Goal: Task Accomplishment & Management: Use online tool/utility

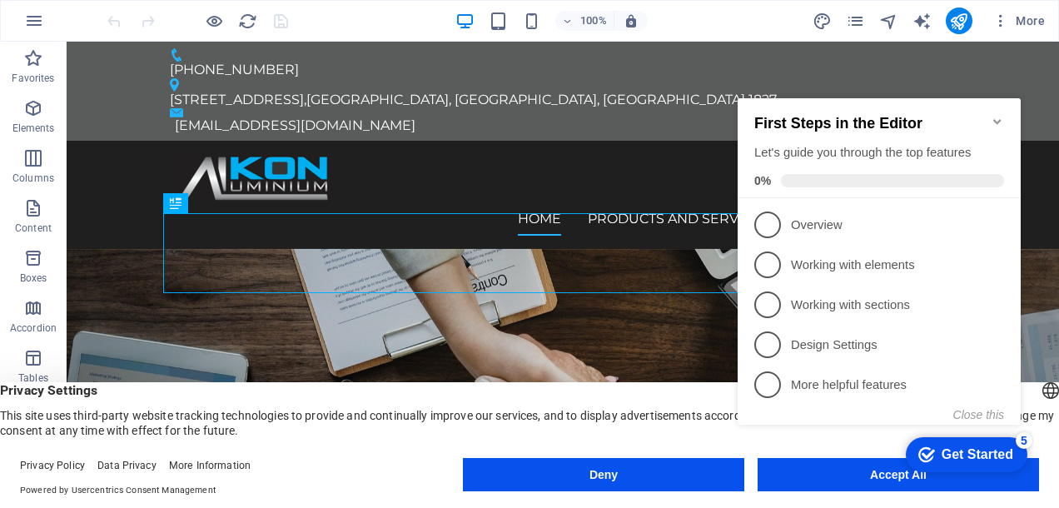
click at [994, 115] on icon "Minimize checklist" at bounding box center [997, 121] width 13 height 13
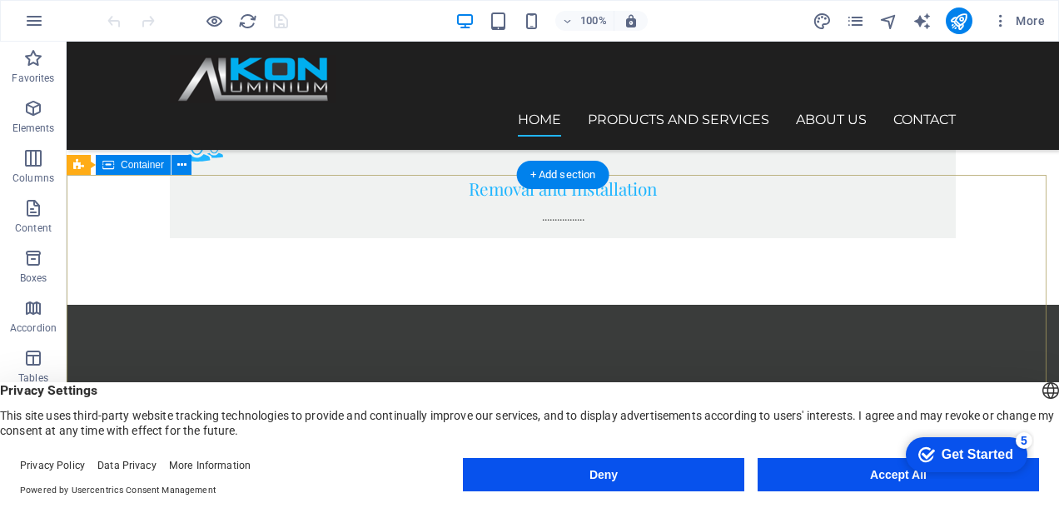
scroll to position [1527, 0]
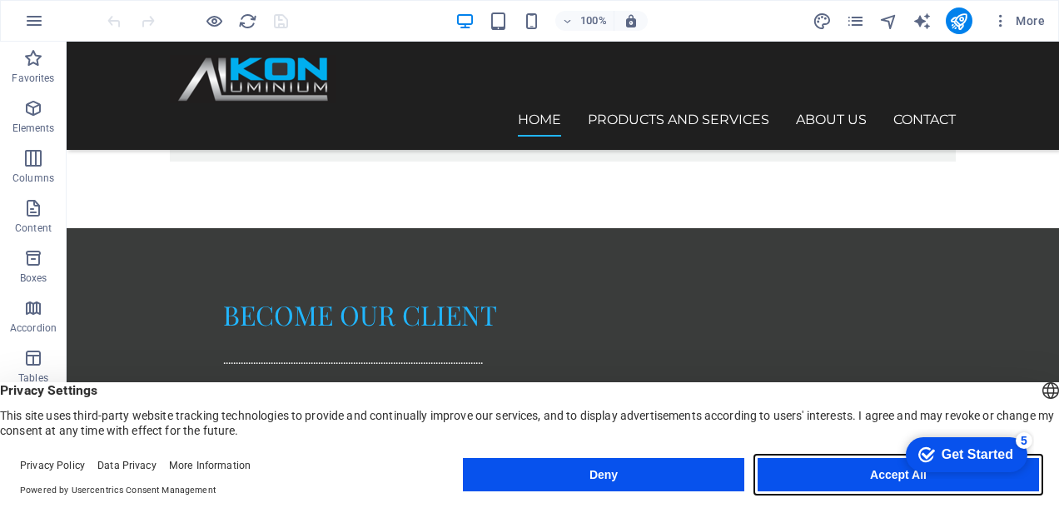
click at [833, 470] on button "Accept All" at bounding box center [898, 474] width 281 height 33
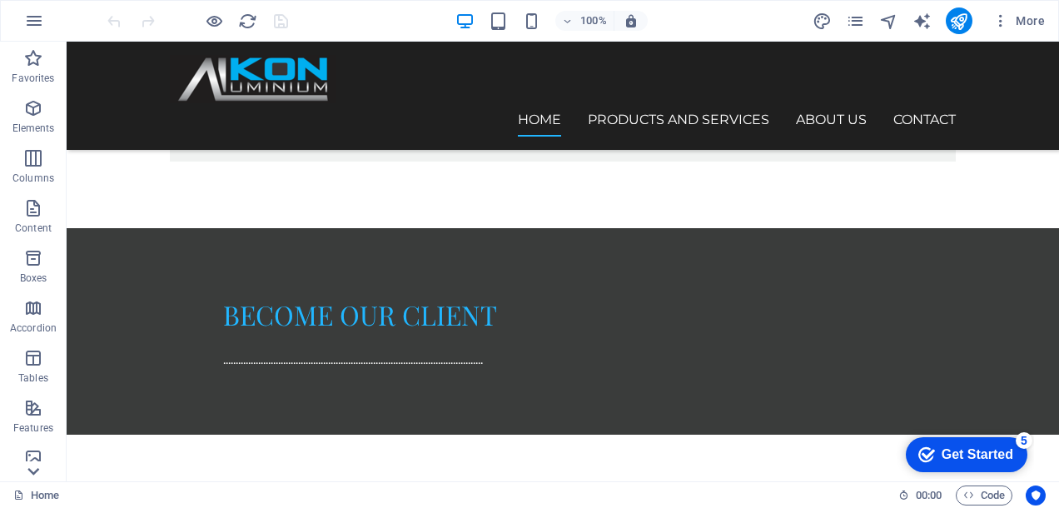
click at [36, 472] on icon at bounding box center [33, 471] width 12 height 7
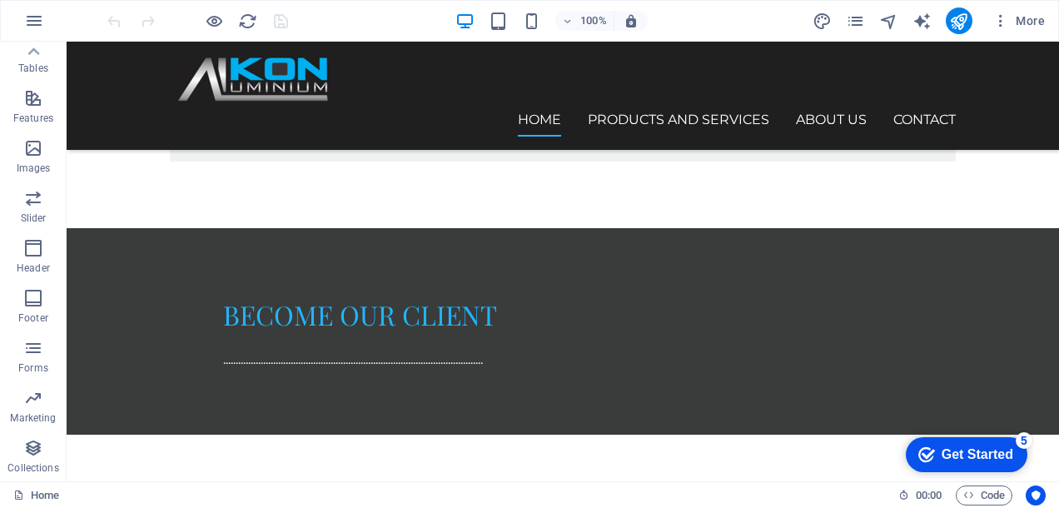
click at [36, 472] on p "Collections" at bounding box center [32, 467] width 51 height 13
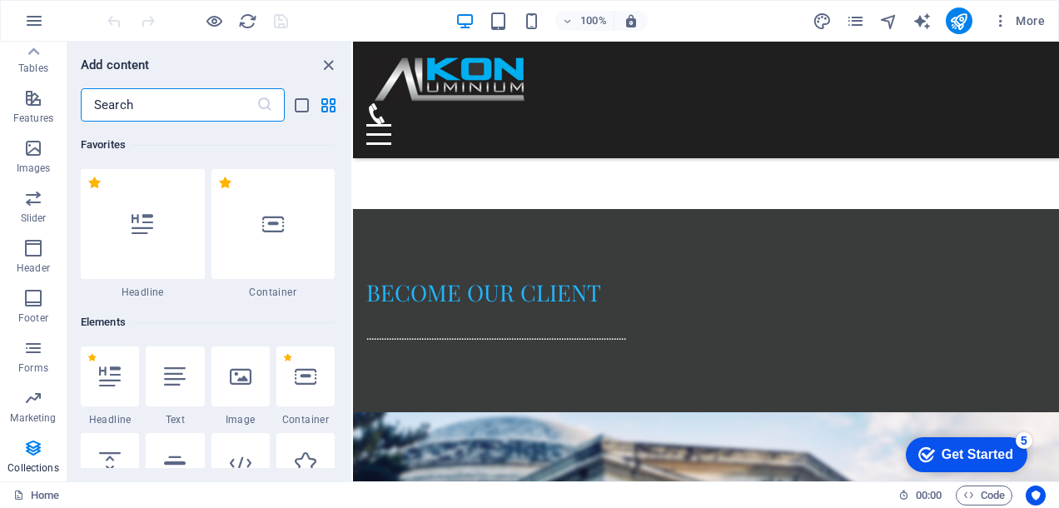
scroll to position [1514, 0]
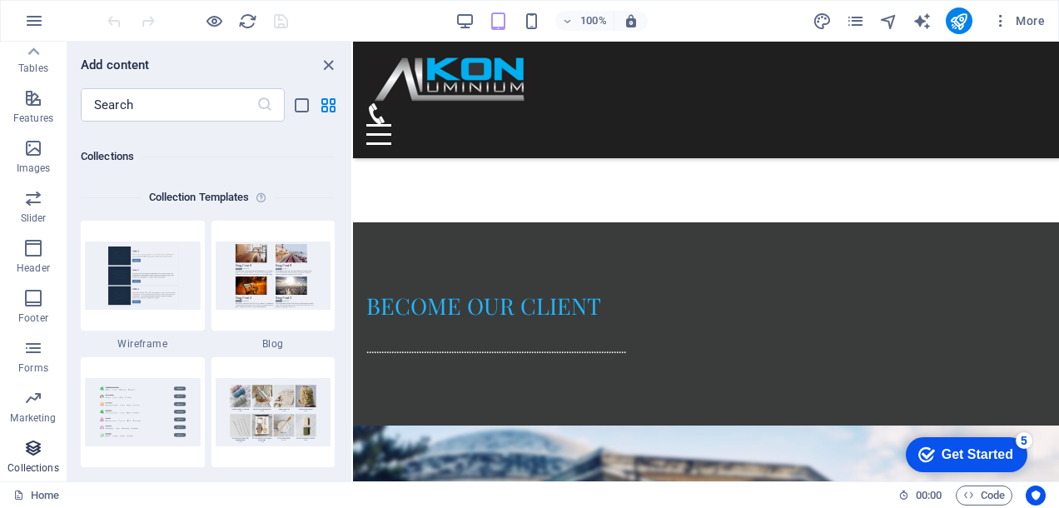
click at [32, 481] on button "Collections" at bounding box center [33, 456] width 67 height 50
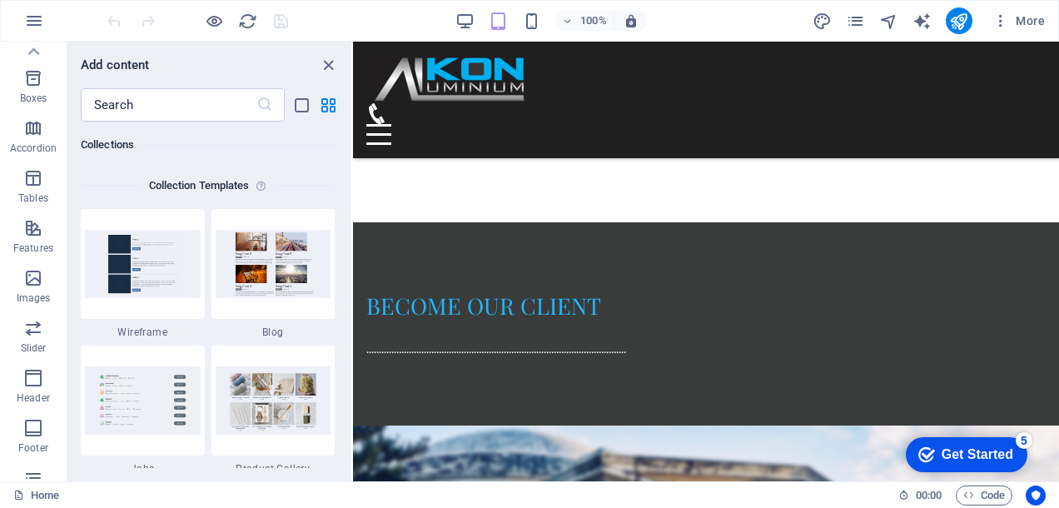
scroll to position [310, 0]
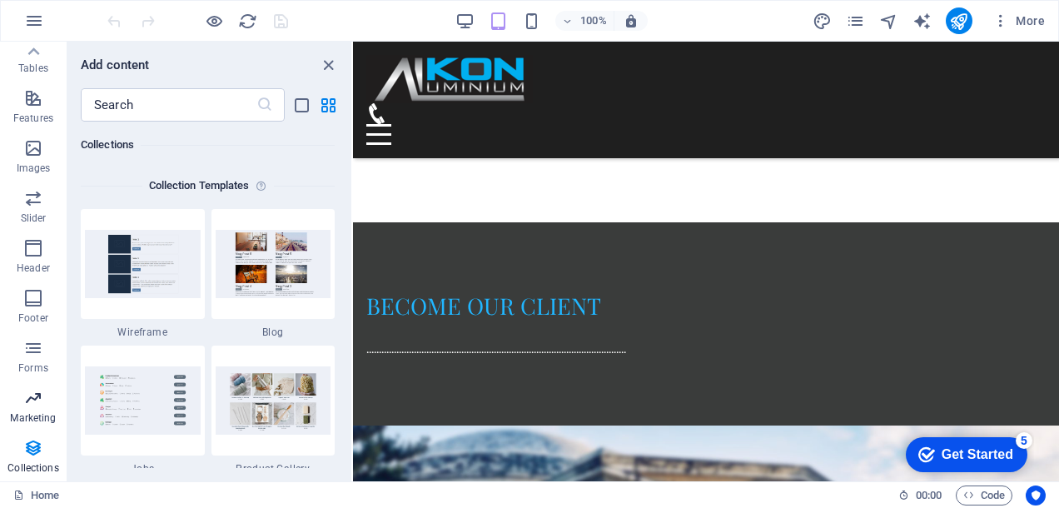
click at [37, 401] on icon "button" at bounding box center [33, 398] width 20 height 20
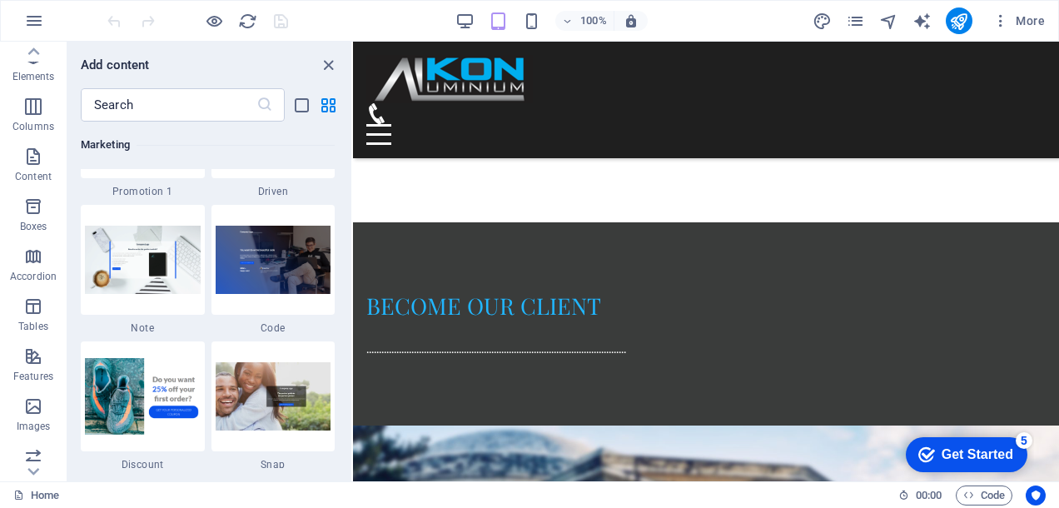
scroll to position [0, 0]
click at [32, 121] on span "Elements" at bounding box center [33, 118] width 67 height 40
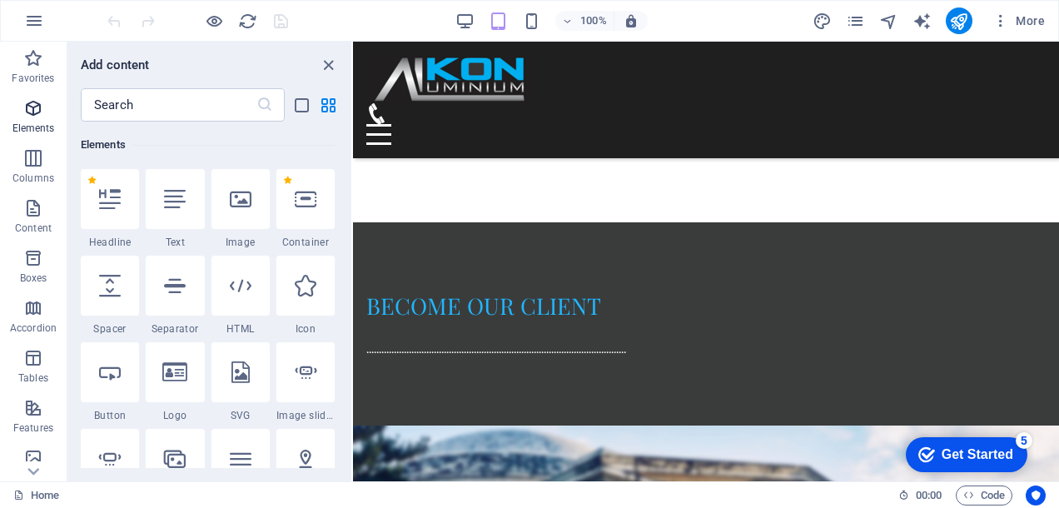
scroll to position [177, 0]
click at [31, 77] on p "Favorites" at bounding box center [33, 78] width 42 height 13
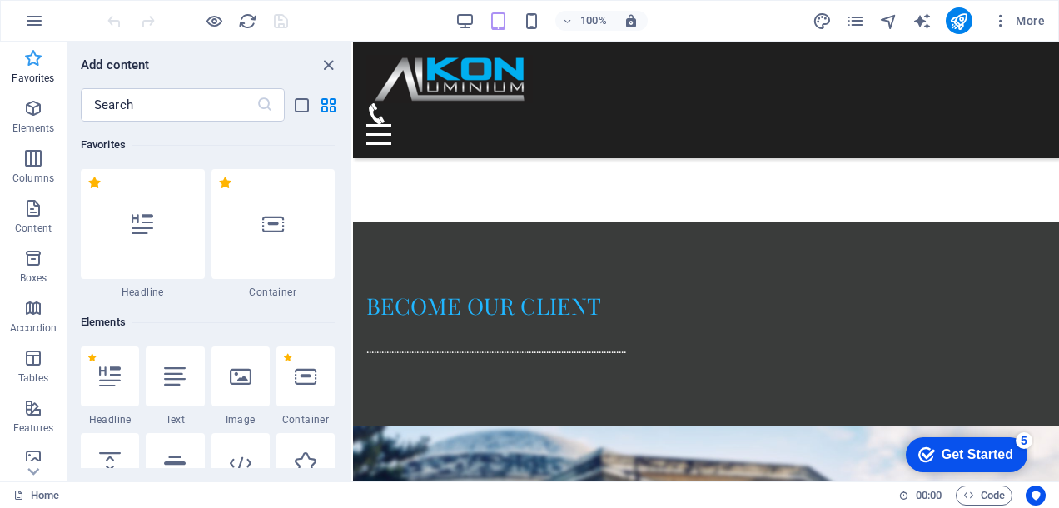
scroll to position [0, 0]
click at [1016, 124] on div at bounding box center [706, 134] width 680 height 21
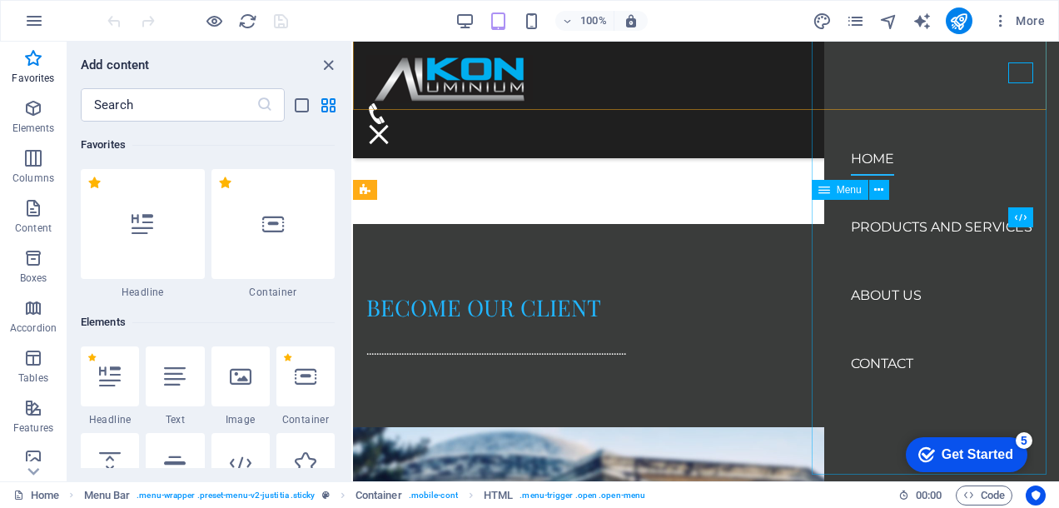
scroll to position [1509, 0]
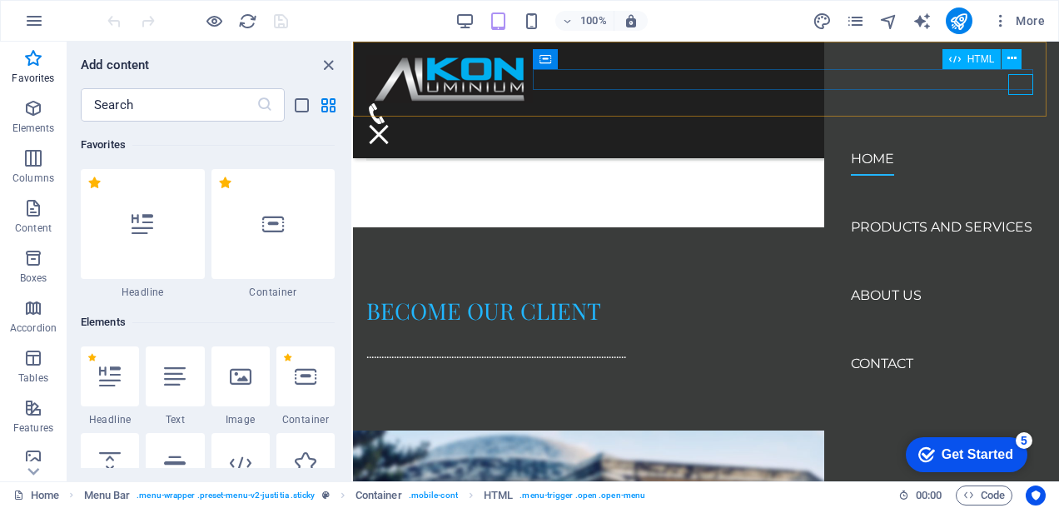
click at [1013, 124] on div at bounding box center [706, 134] width 680 height 21
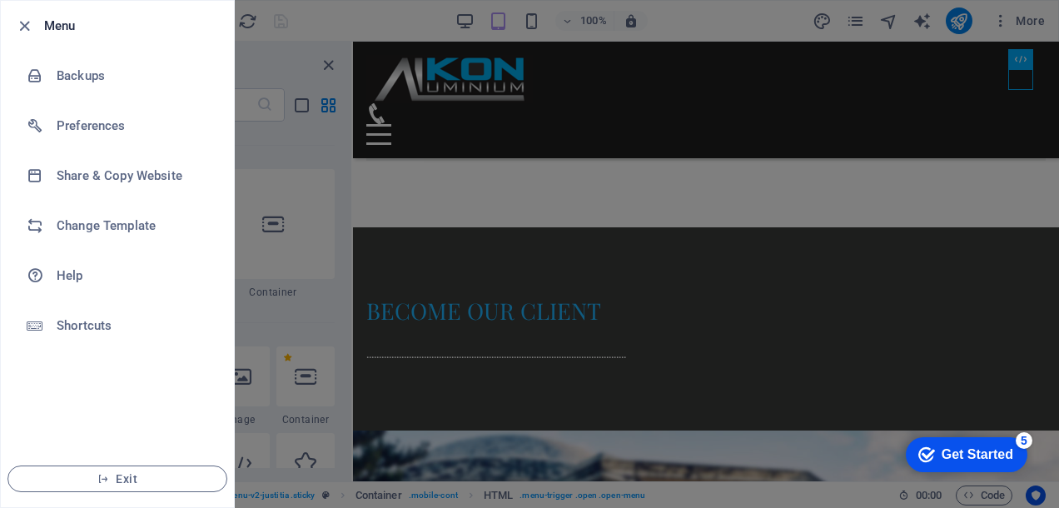
click at [558, 263] on div at bounding box center [529, 254] width 1059 height 508
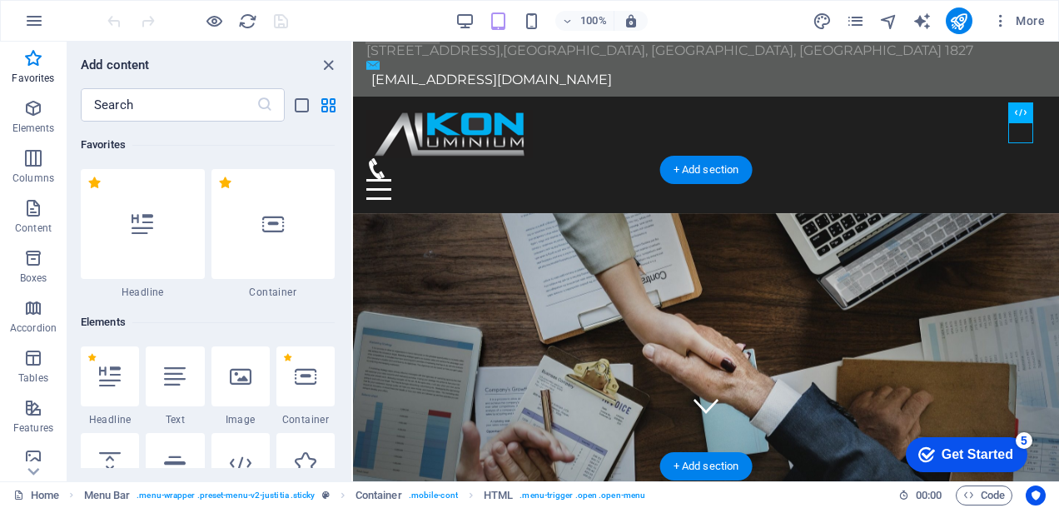
scroll to position [0, 0]
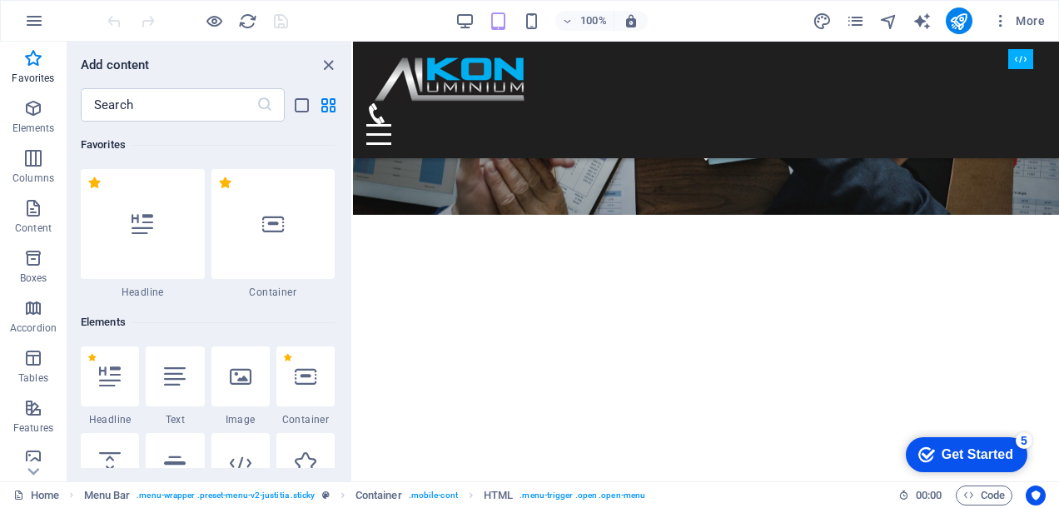
scroll to position [308, 0]
click at [336, 59] on icon "close panel" at bounding box center [328, 65] width 19 height 19
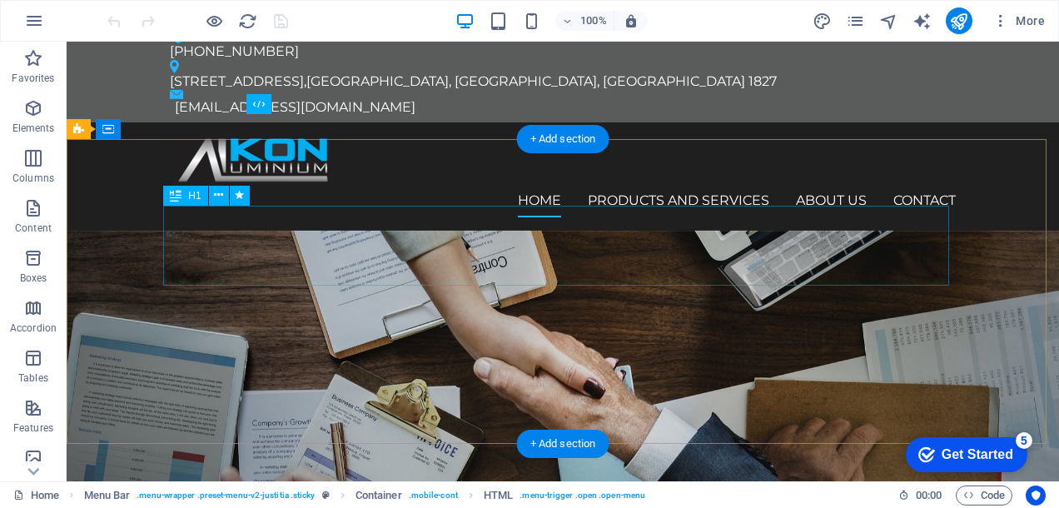
scroll to position [0, 0]
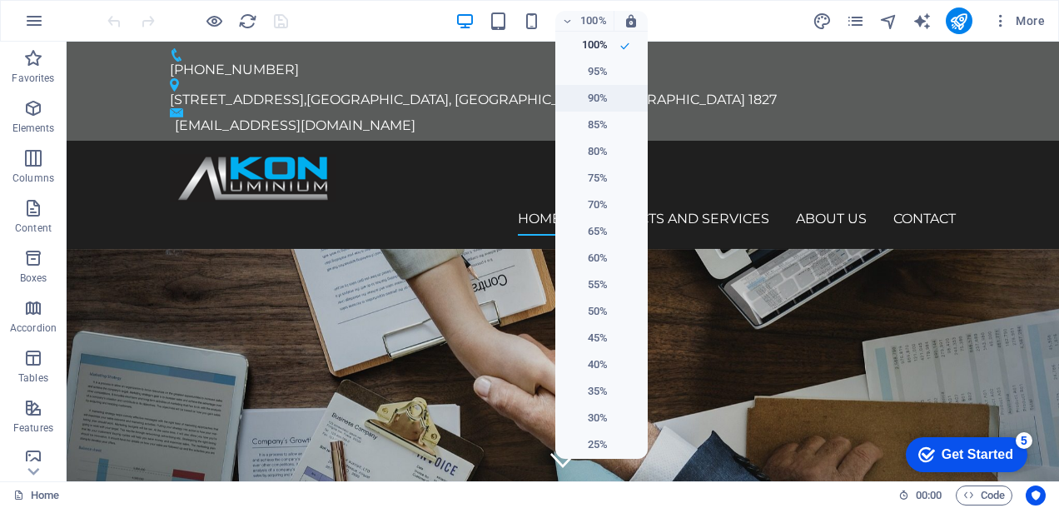
click at [589, 97] on h6 "90%" at bounding box center [586, 98] width 42 height 20
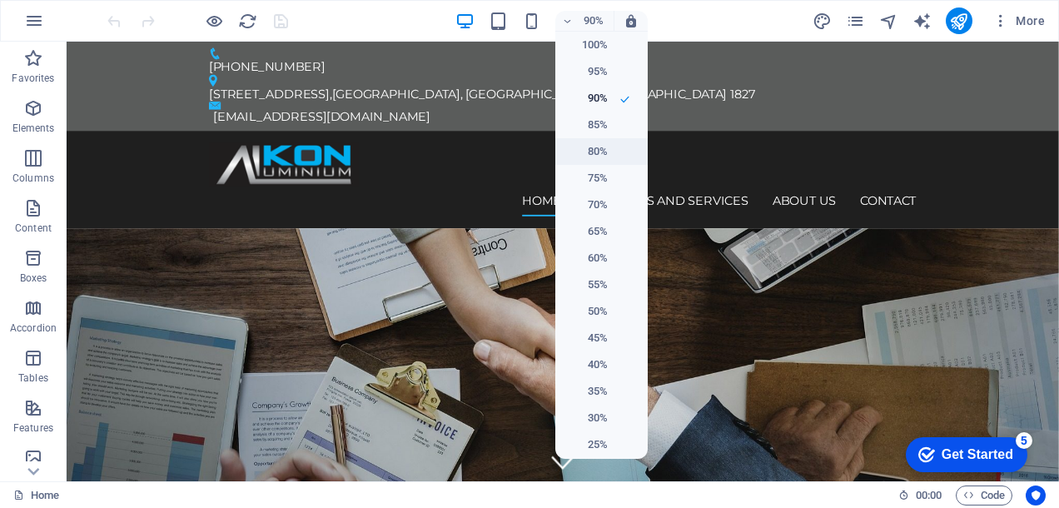
click at [590, 148] on h6 "80%" at bounding box center [586, 152] width 42 height 20
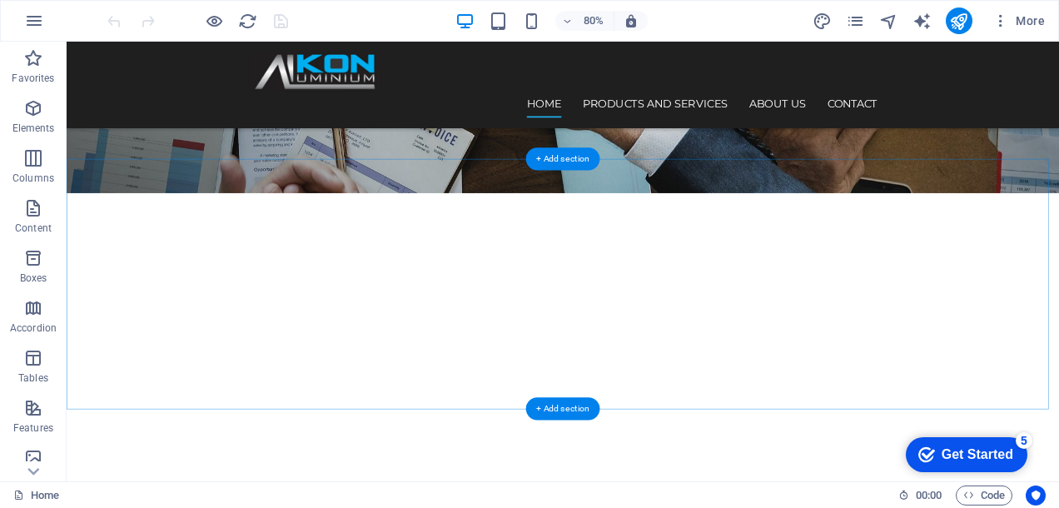
scroll to position [263, 0]
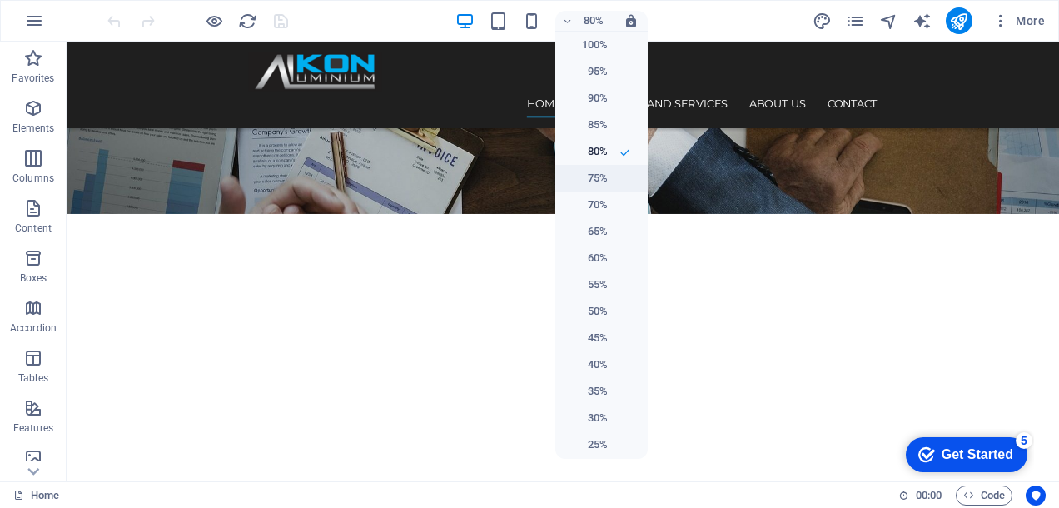
click at [582, 178] on h6 "75%" at bounding box center [586, 178] width 42 height 20
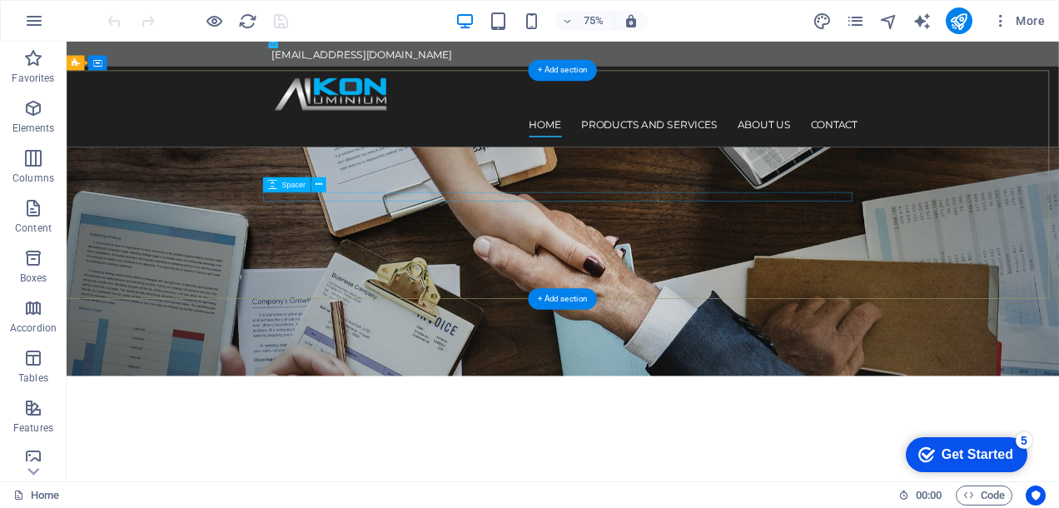
scroll to position [0, 0]
